Goal: Task Accomplishment & Management: Use online tool/utility

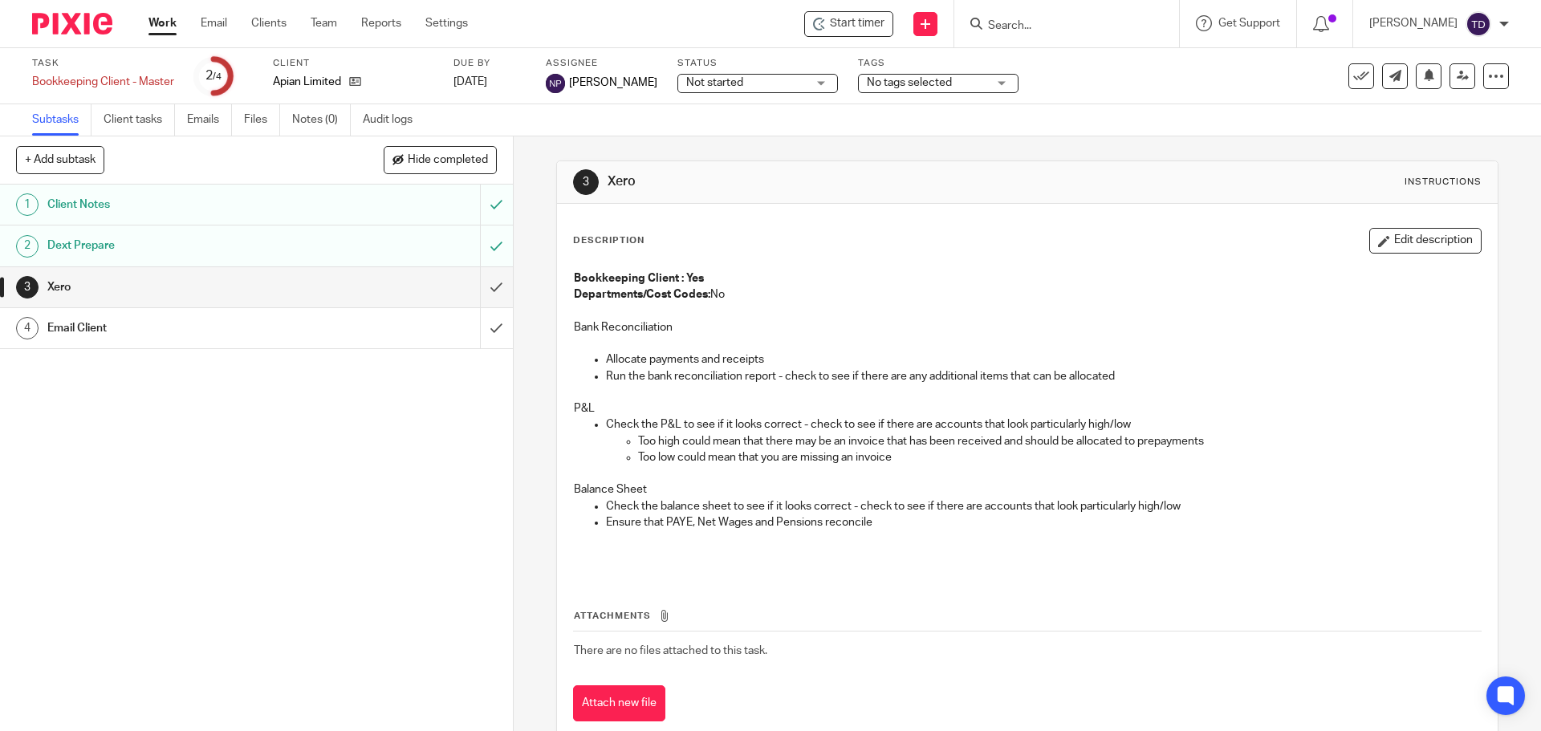
click at [162, 26] on link "Work" at bounding box center [162, 23] width 28 height 16
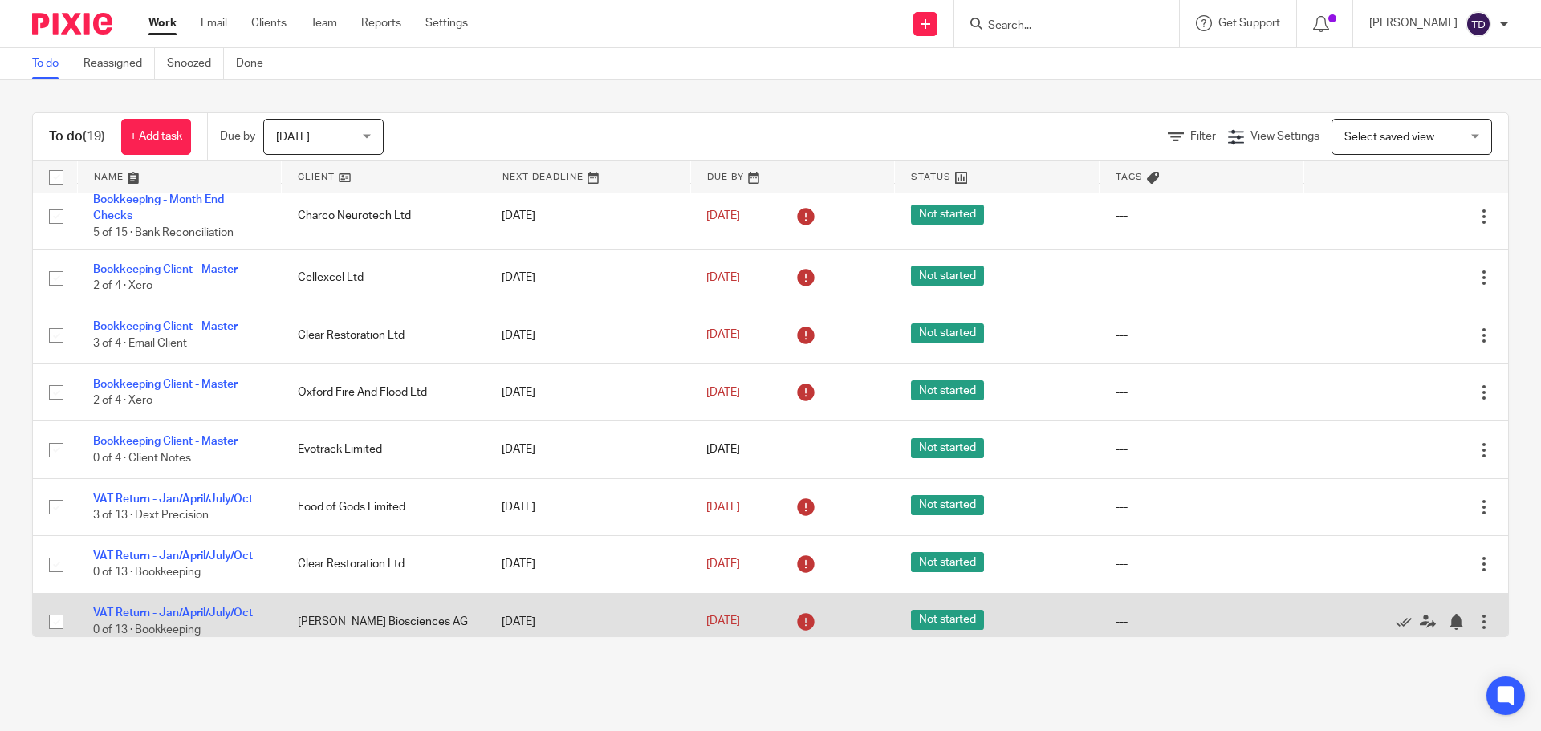
scroll to position [321, 0]
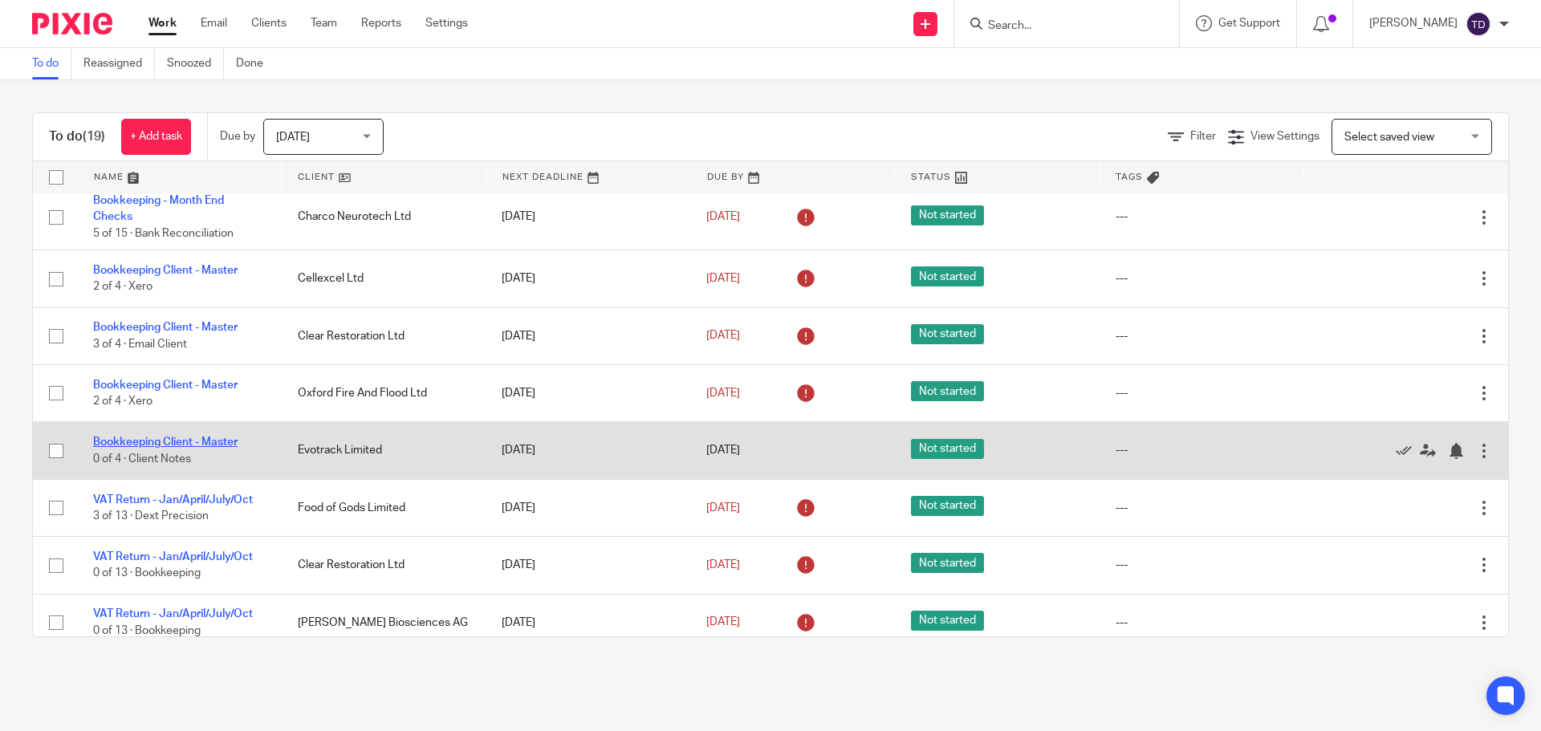
click at [161, 448] on link "Bookkeeping Client - Master" at bounding box center [165, 442] width 144 height 11
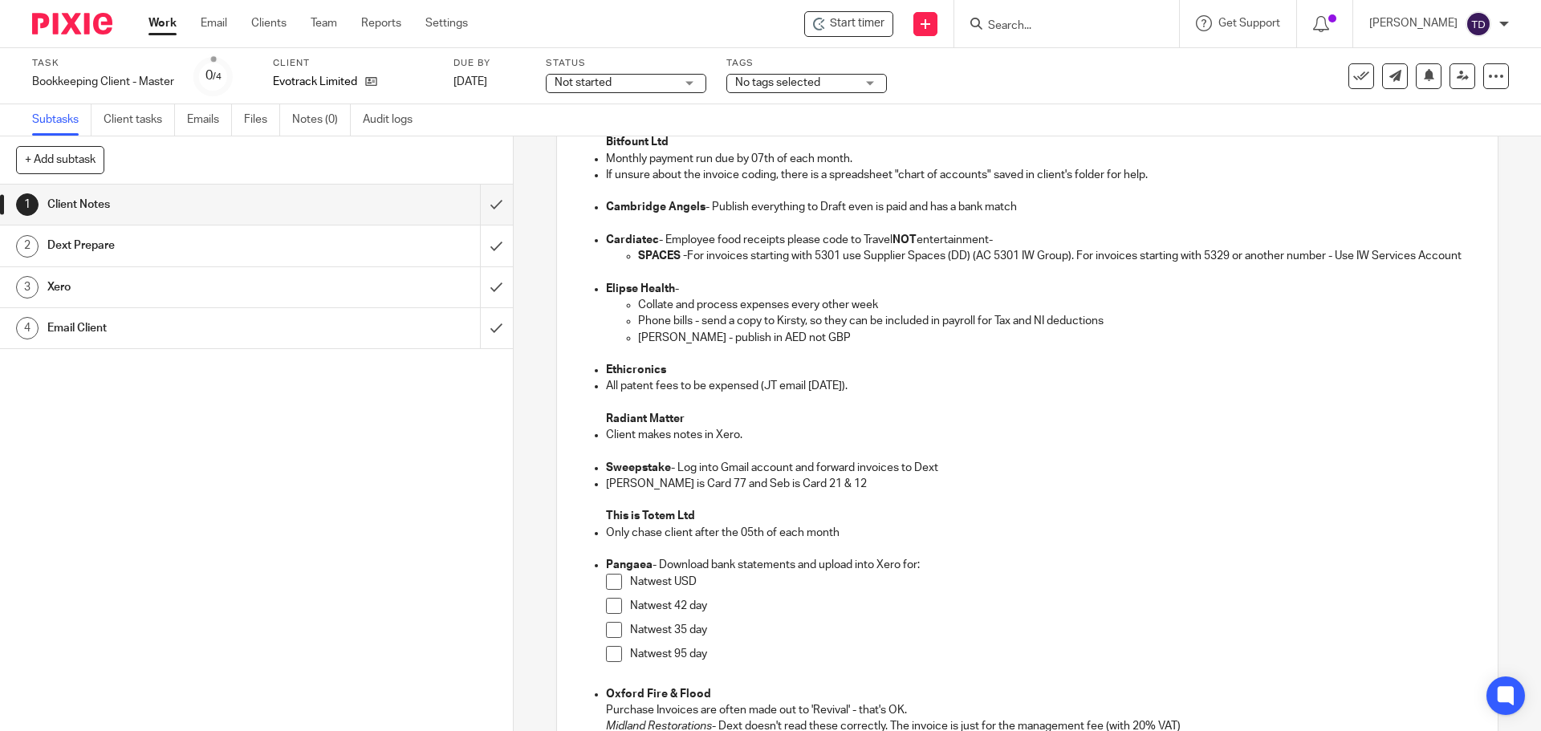
scroll to position [80, 0]
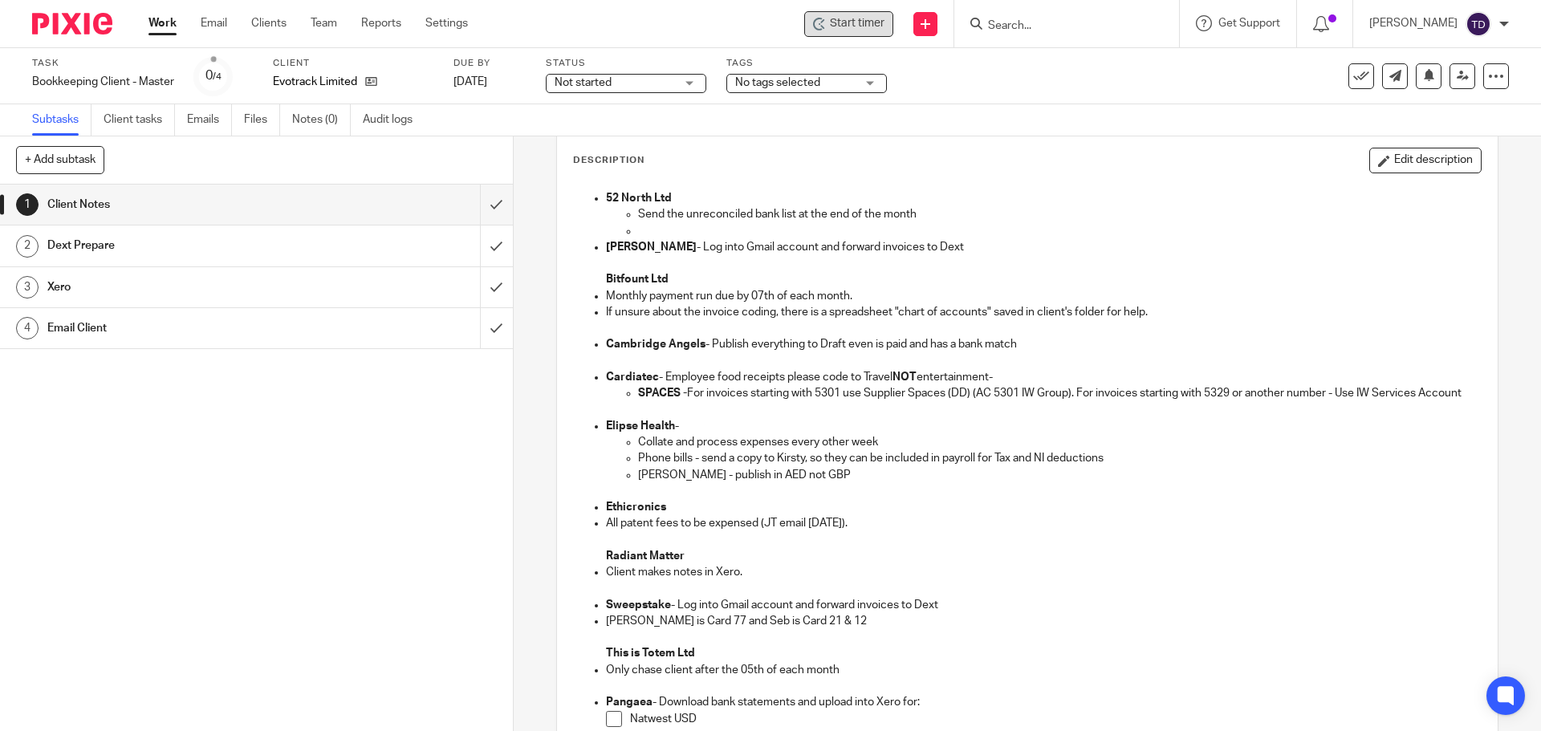
click at [878, 28] on span "Start timer" at bounding box center [857, 23] width 55 height 17
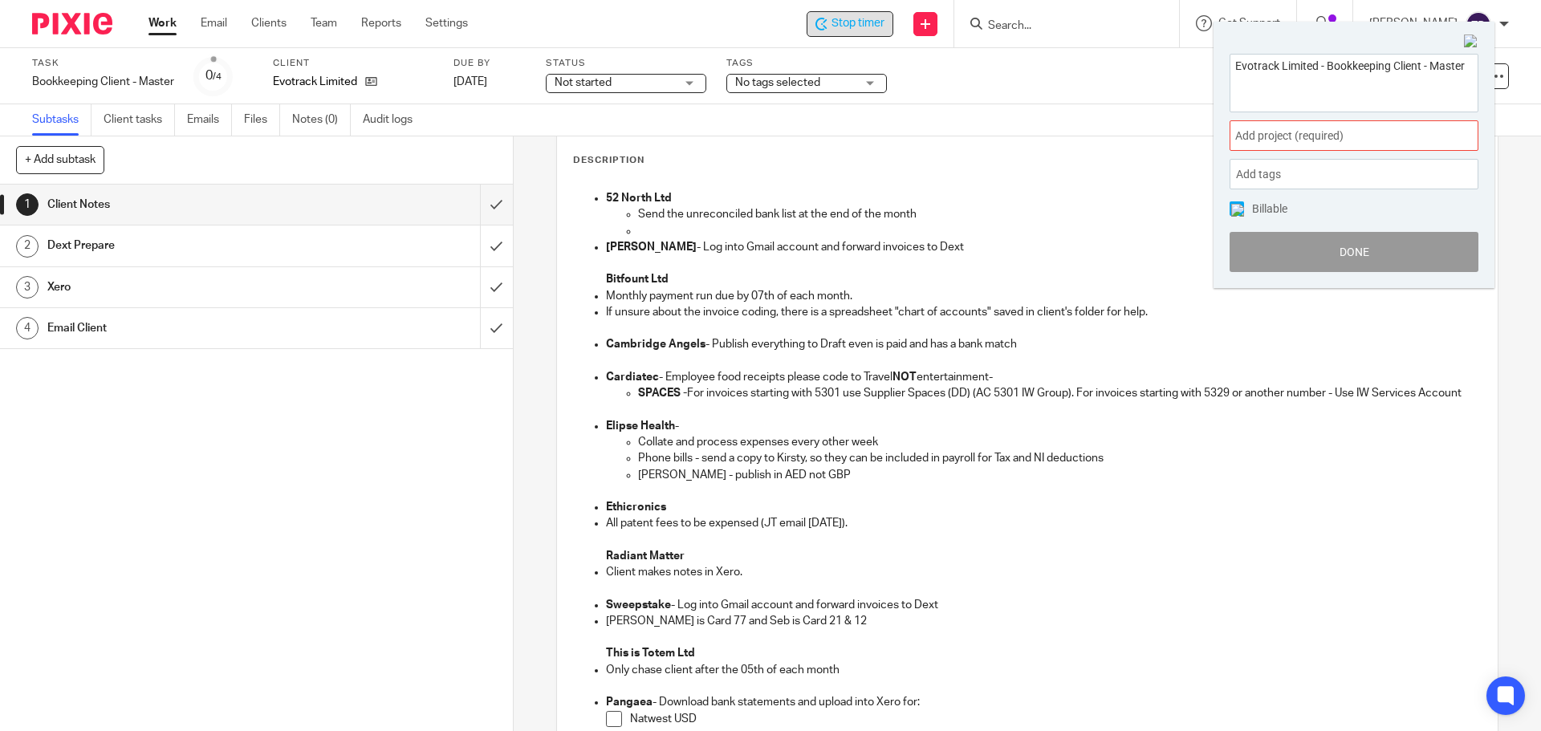
click at [1363, 144] on span "Add project (required) :" at bounding box center [1336, 136] width 202 height 17
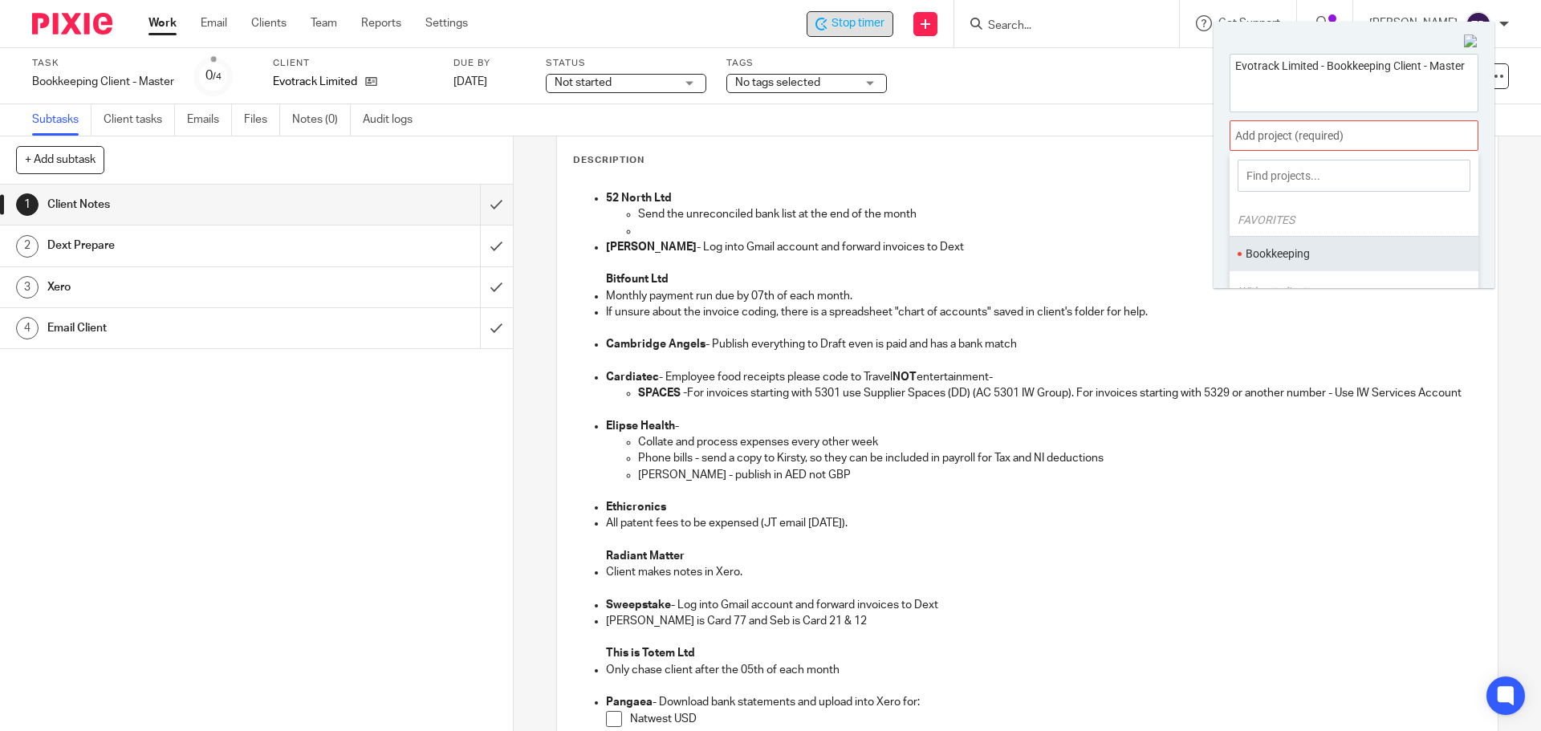
click at [1325, 254] on li "Bookkeeping" at bounding box center [1350, 254] width 209 height 17
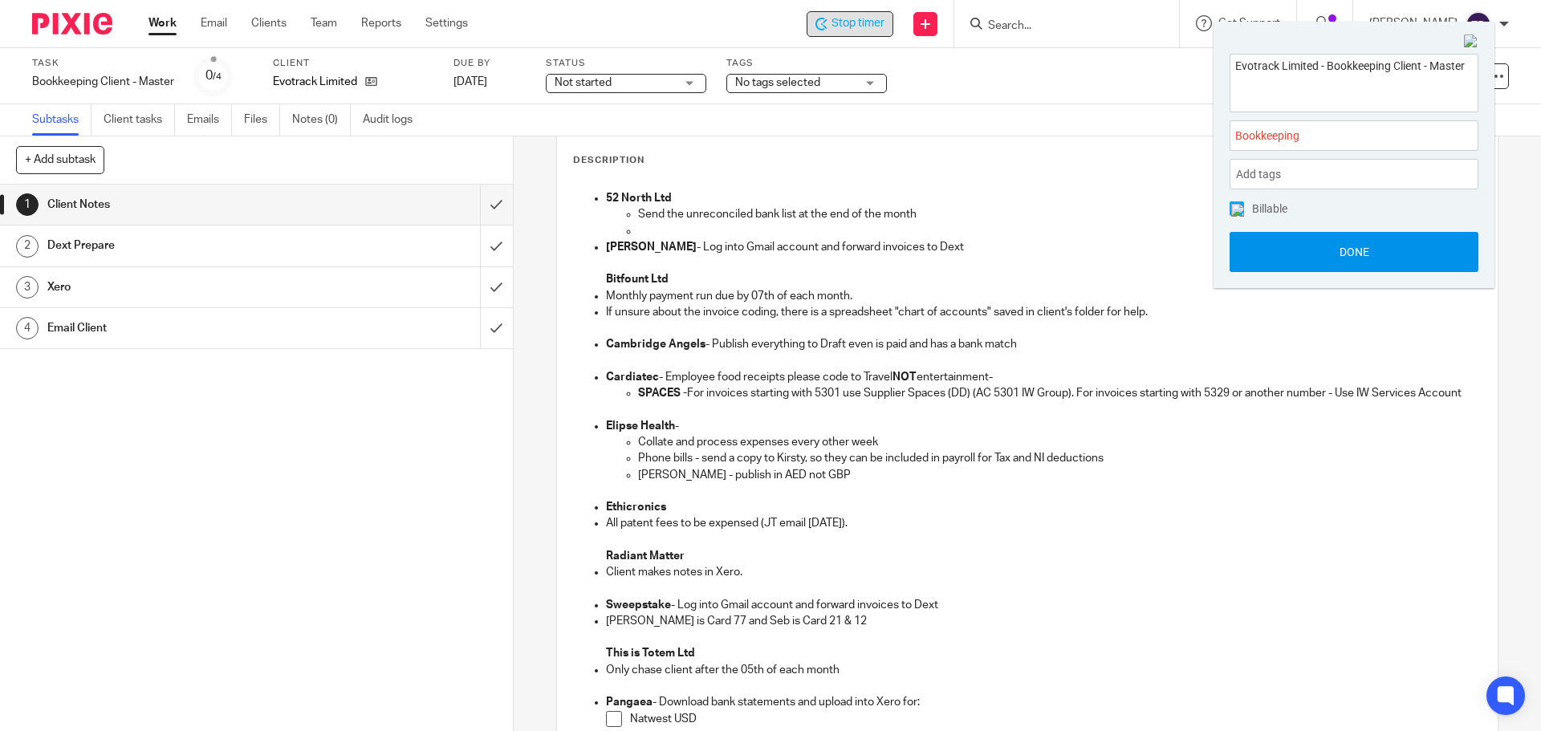
click at [1318, 250] on button "Done" at bounding box center [1354, 252] width 249 height 40
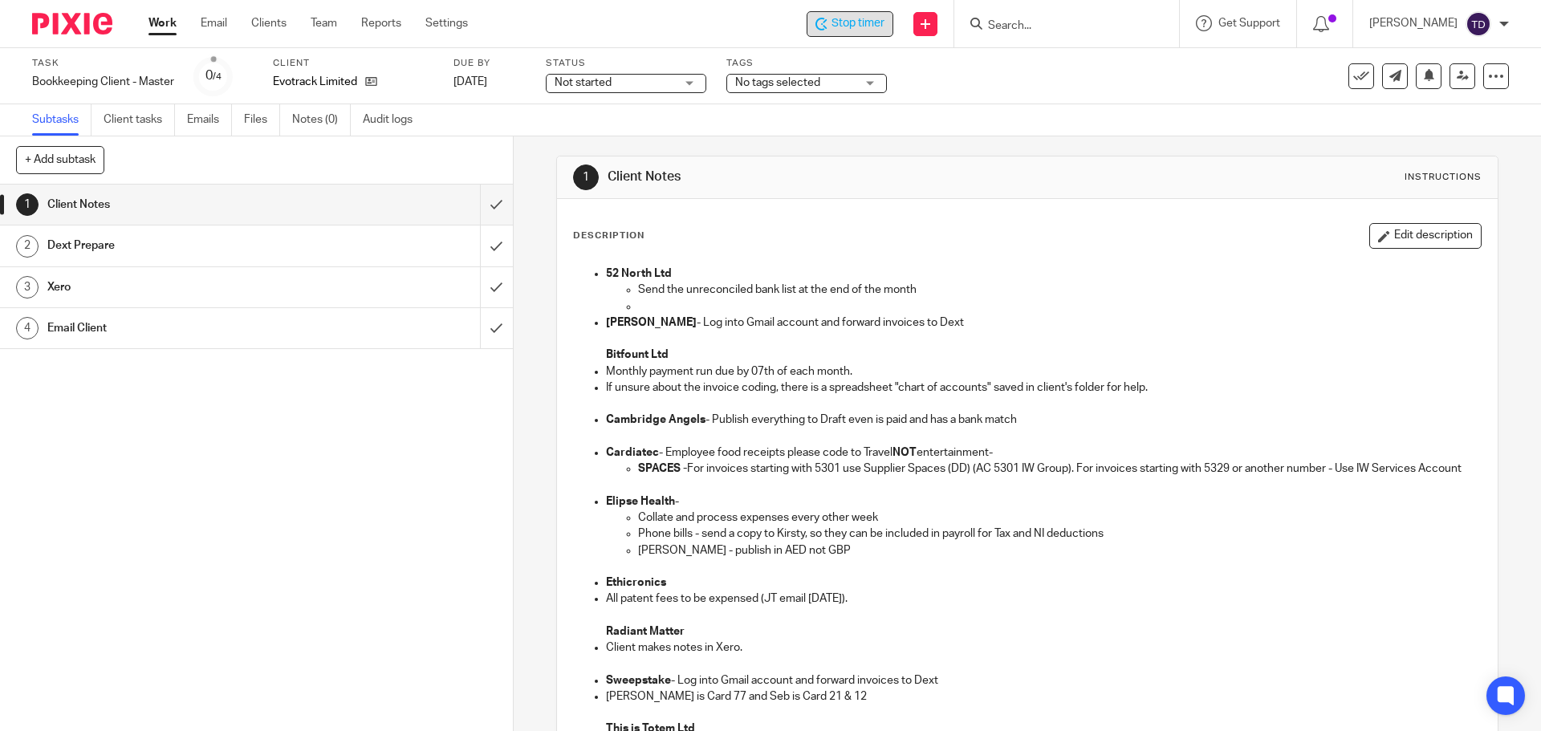
scroll to position [0, 0]
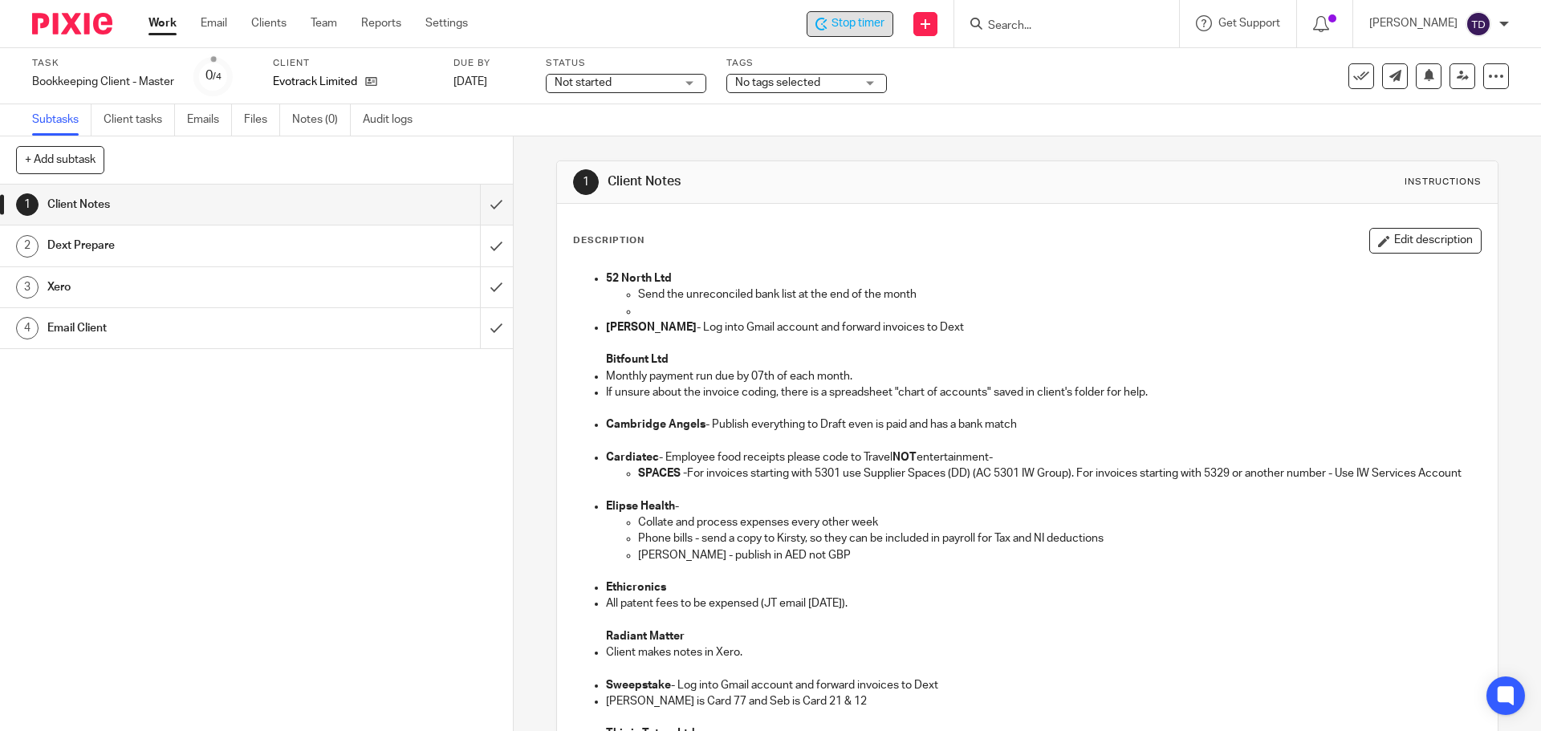
click at [879, 25] on span "Stop timer" at bounding box center [858, 23] width 53 height 17
click at [67, 24] on img at bounding box center [72, 24] width 80 height 22
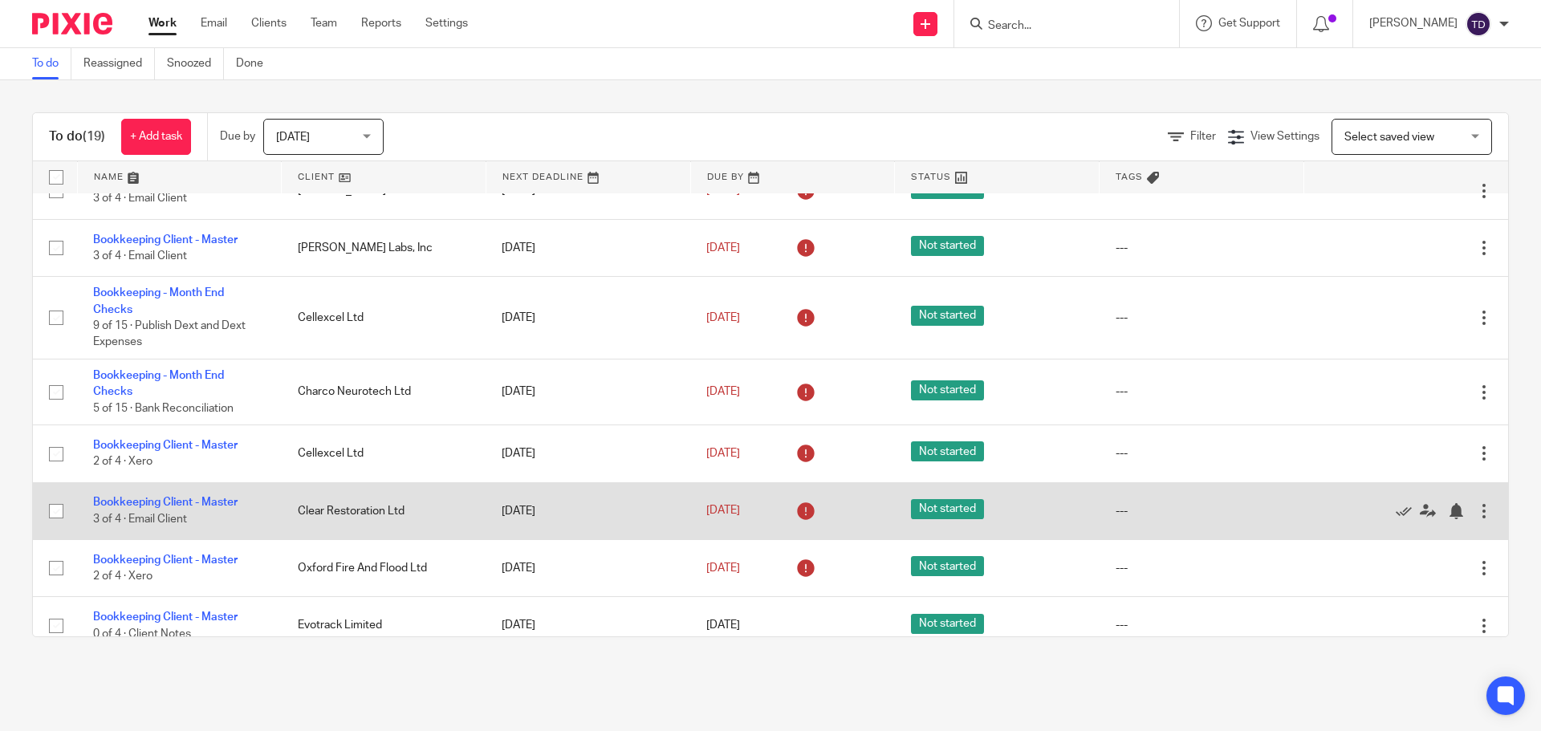
scroll to position [241, 0]
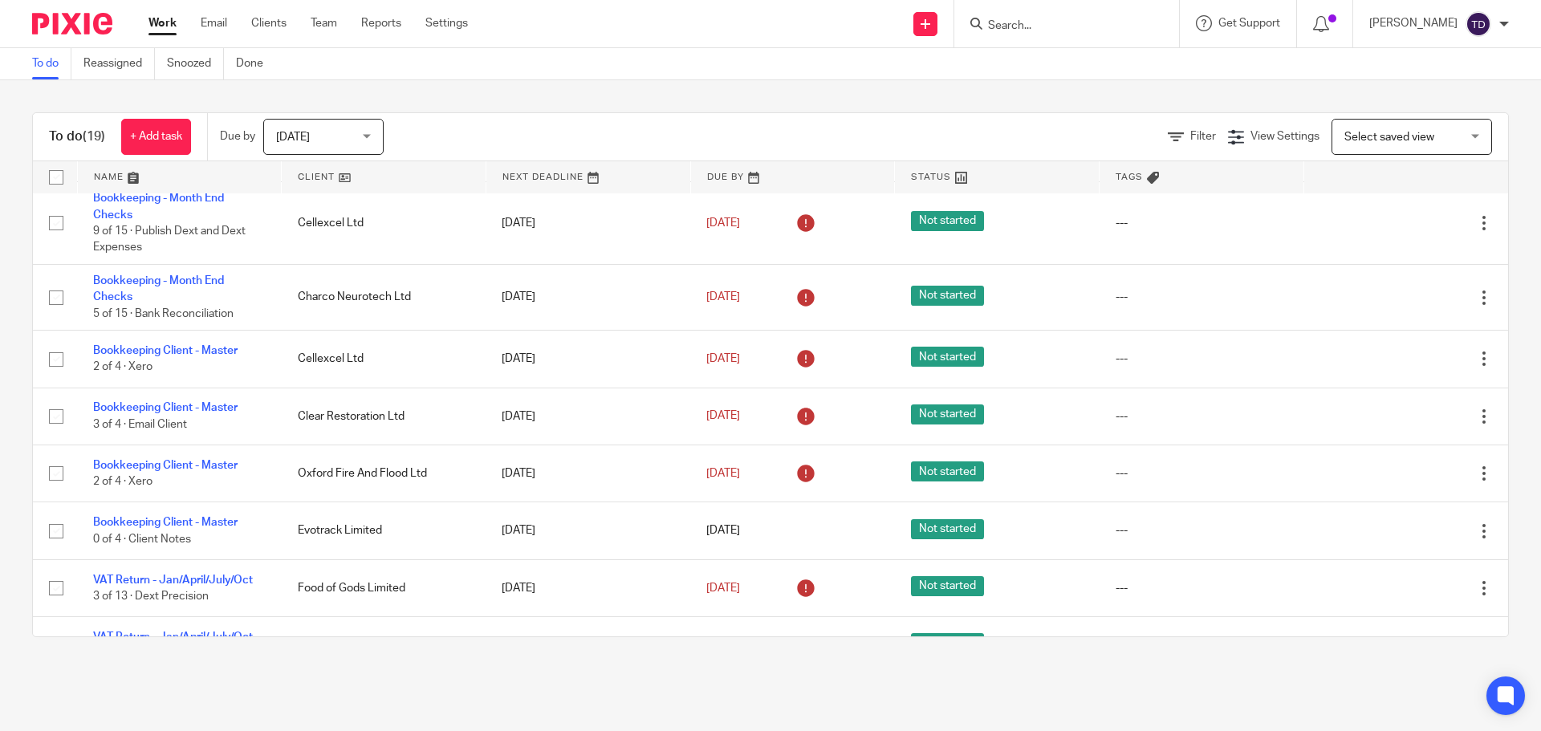
click at [1502, 307] on div "To do (19) + Add task Due by [DATE] [DATE] [DATE] [DATE] This week Next week Th…" at bounding box center [770, 374] width 1541 height 589
click at [167, 26] on link "Work" at bounding box center [162, 23] width 28 height 16
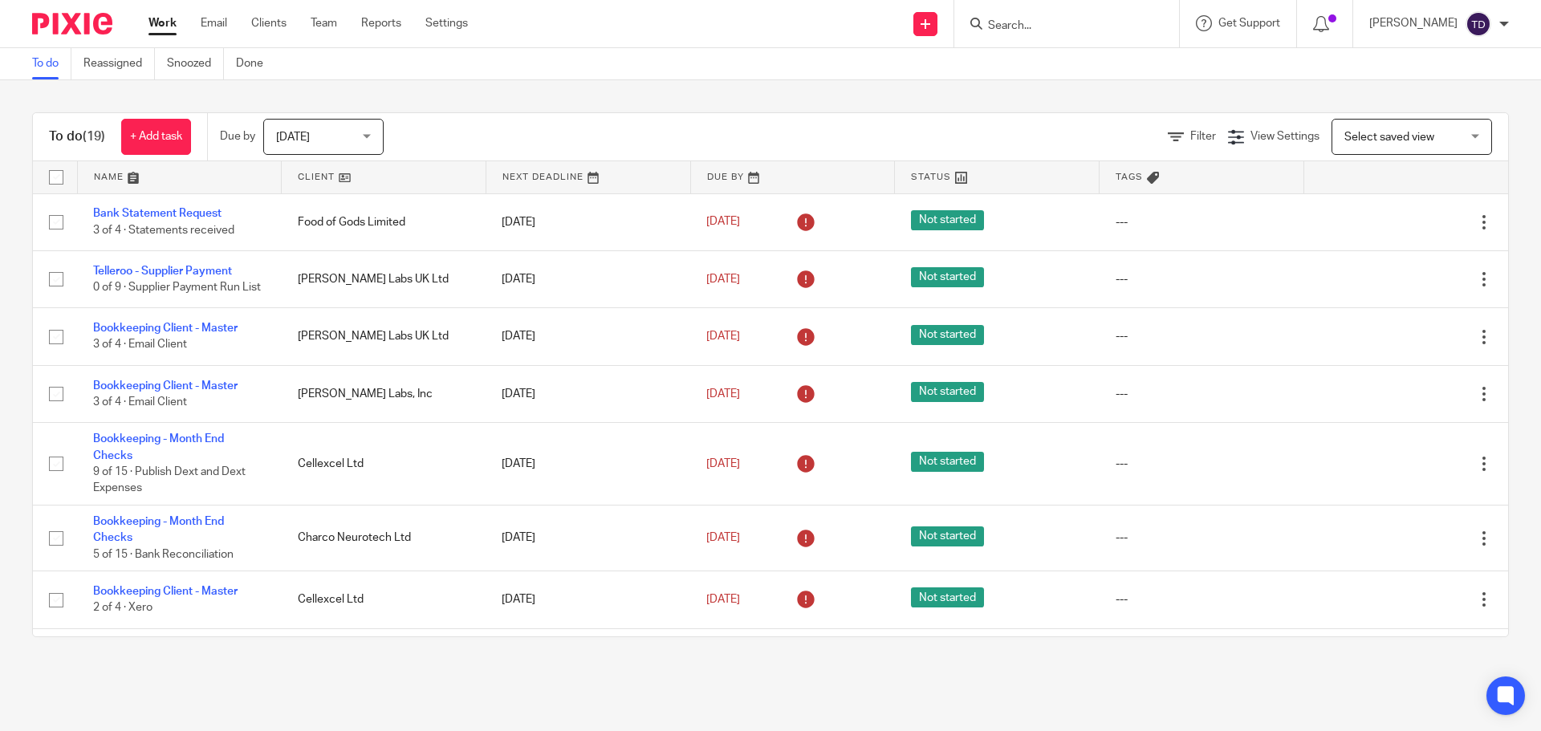
click at [567, 86] on div "To do (19) + Add task Due by [DATE] [DATE] [DATE] [DATE] This week Next week Th…" at bounding box center [770, 374] width 1541 height 589
click at [1032, 664] on div "To do (19) + Add task Due by [DATE] [DATE] [DATE] [DATE] This week Next week Th…" at bounding box center [770, 374] width 1541 height 589
